Goal: Information Seeking & Learning: Learn about a topic

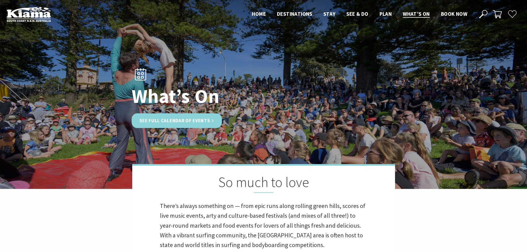
click at [157, 124] on link "See Full Calendar of Events" at bounding box center [177, 120] width 90 height 15
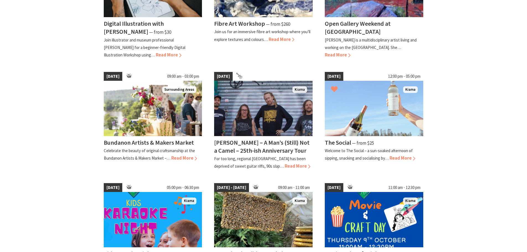
scroll to position [221, 0]
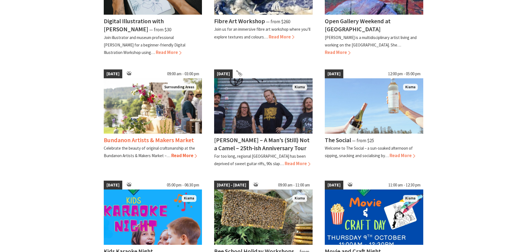
click at [173, 138] on h4 "Bundanon Artists & Makers Market" at bounding box center [149, 140] width 90 height 8
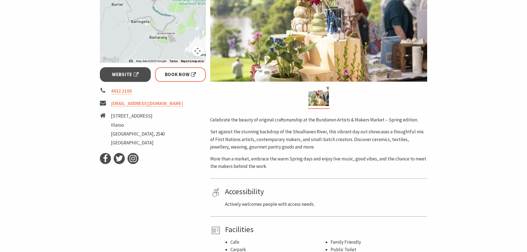
scroll to position [111, 0]
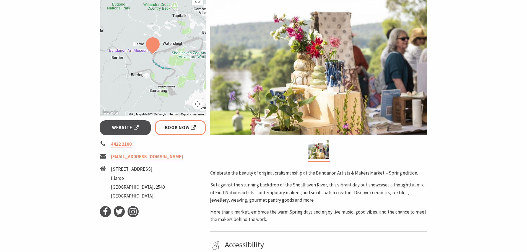
click at [175, 81] on div at bounding box center [153, 54] width 106 height 124
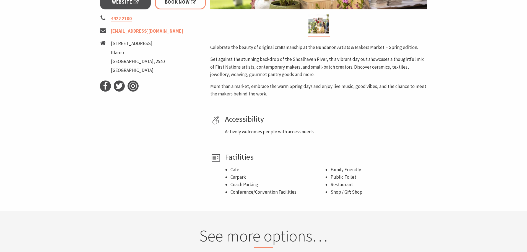
scroll to position [258, 0]
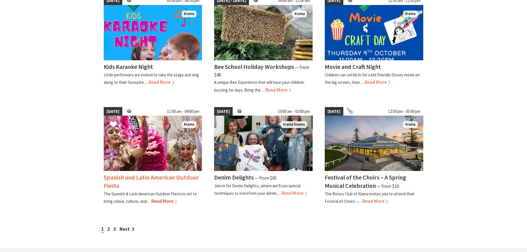
scroll to position [443, 0]
